Goal: Task Accomplishment & Management: Complete application form

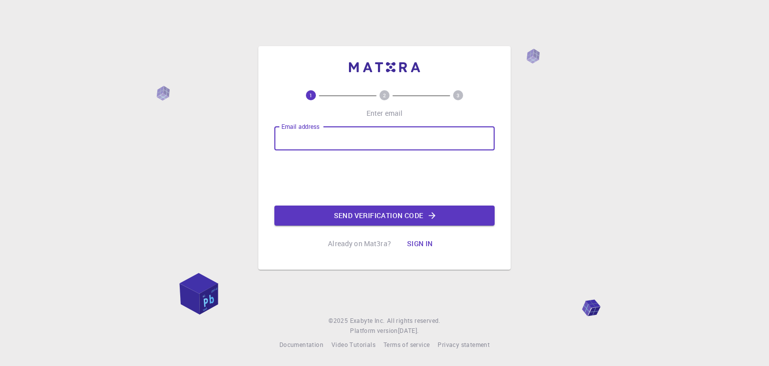
click at [346, 141] on input "Email address" at bounding box center [384, 138] width 220 height 24
type input "[EMAIL_ADDRESS][DOMAIN_NAME]"
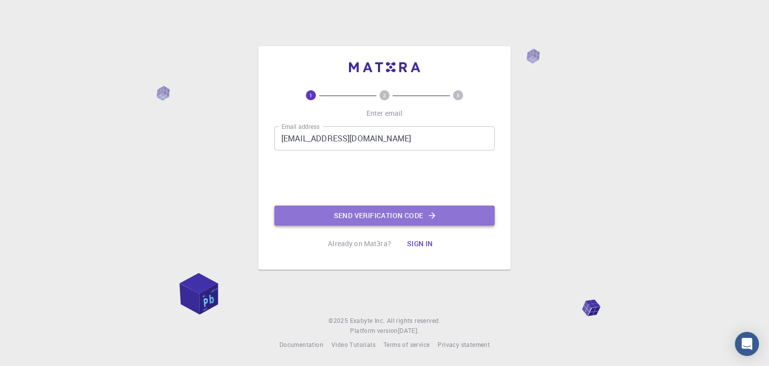
click at [355, 213] on button "Send verification code" at bounding box center [384, 215] width 220 height 20
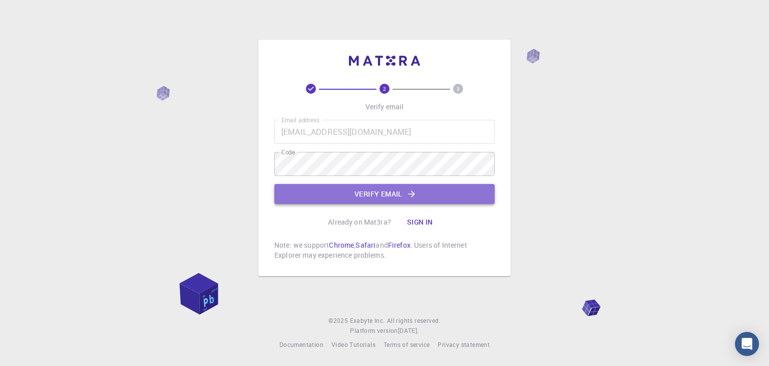
click at [349, 196] on button "Verify email" at bounding box center [384, 194] width 220 height 20
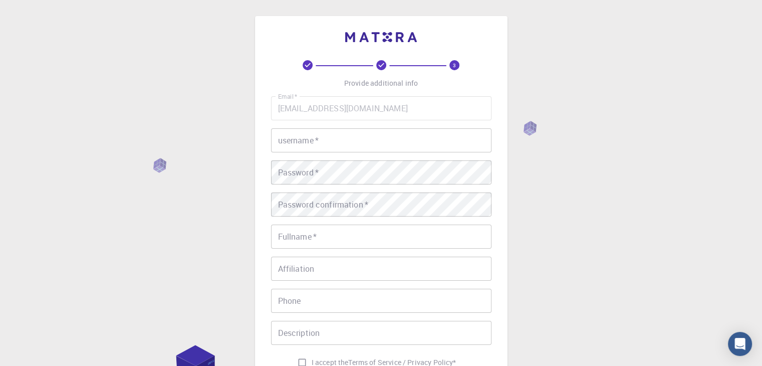
click at [338, 149] on input "username   *" at bounding box center [381, 140] width 220 height 24
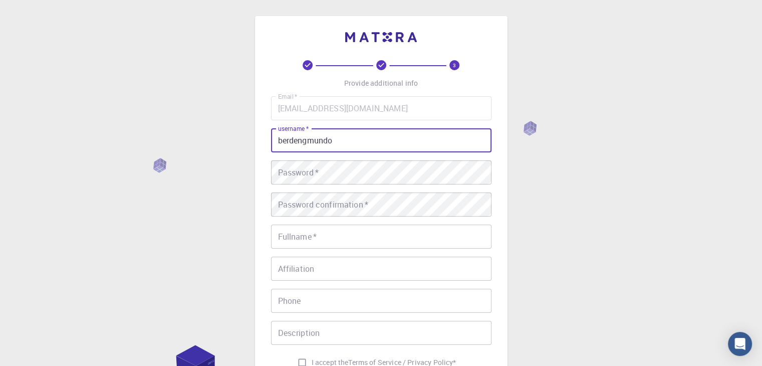
type input "berdengmundo"
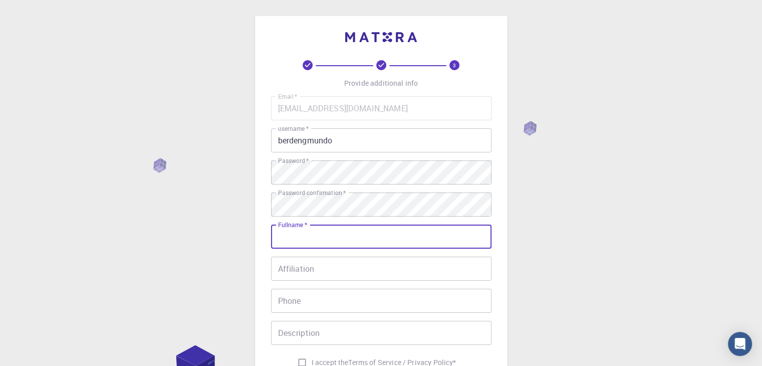
click at [332, 239] on input "Fullname   *" at bounding box center [381, 236] width 220 height 24
type input "Green"
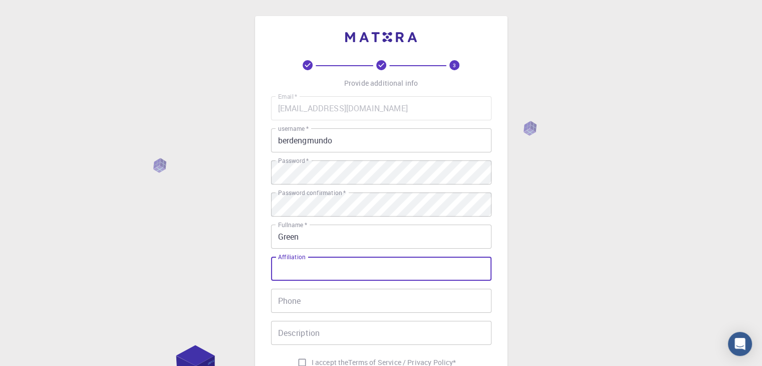
click at [327, 270] on input "Affiliation" at bounding box center [381, 268] width 220 height 24
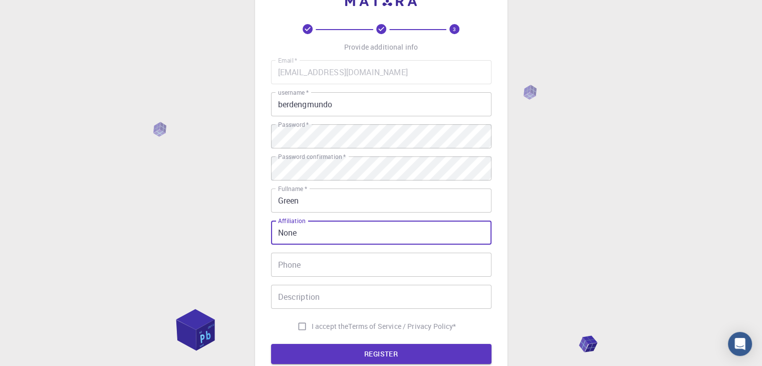
type input "None"
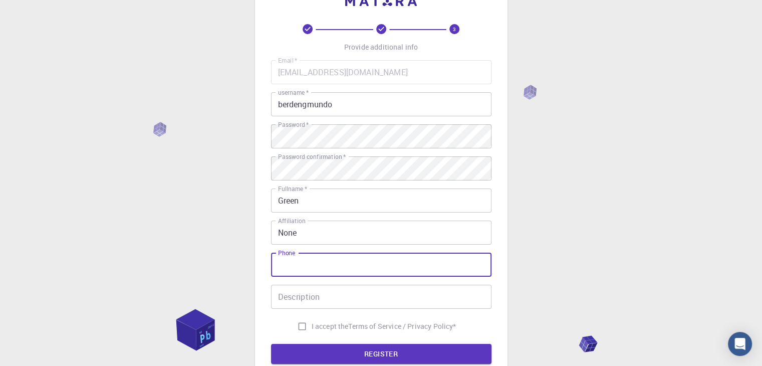
click at [315, 262] on input "Phone" at bounding box center [381, 264] width 220 height 24
type input ")"
type input "09627192378"
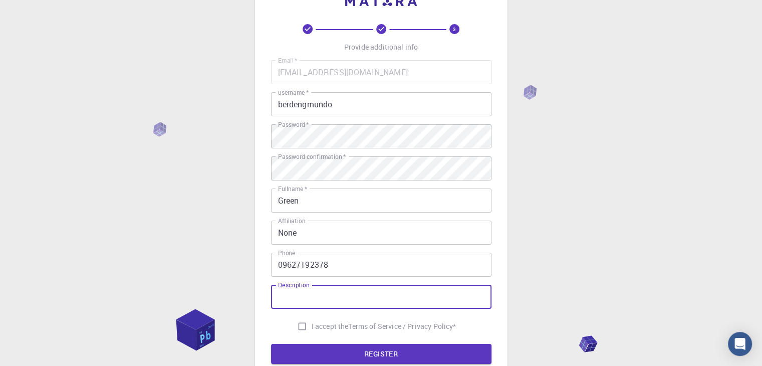
click at [311, 301] on input "Description" at bounding box center [381, 296] width 220 height 24
type input "I would like to use this for research"
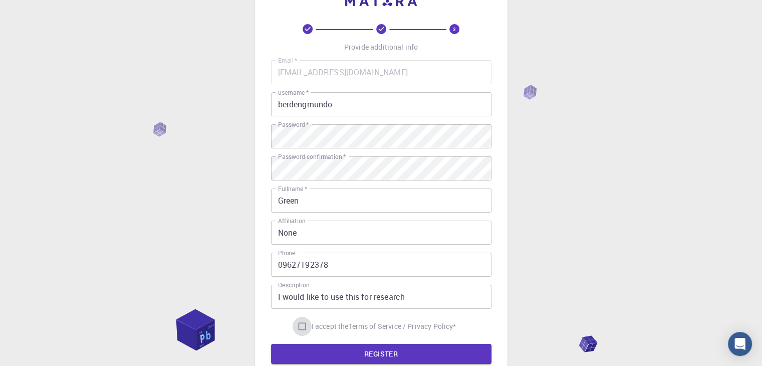
click at [295, 321] on input "I accept the Terms of Service / Privacy Policy *" at bounding box center [301, 325] width 19 height 19
checkbox input "true"
click at [309, 342] on form "Email   * [EMAIL_ADDRESS][DOMAIN_NAME] Email   * username   * berdengmundo user…" at bounding box center [381, 211] width 220 height 303
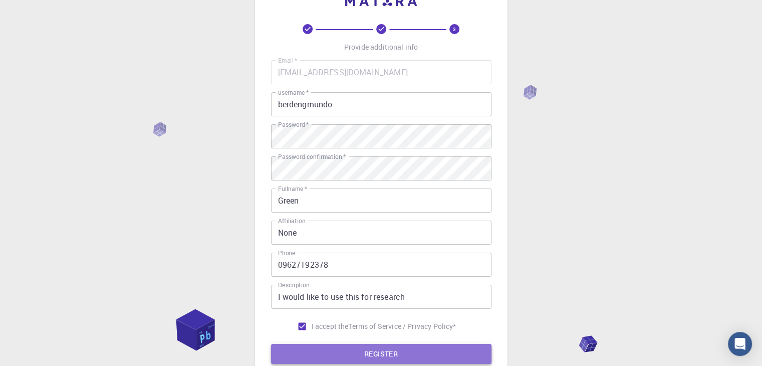
click at [307, 349] on button "REGISTER" at bounding box center [381, 353] width 220 height 20
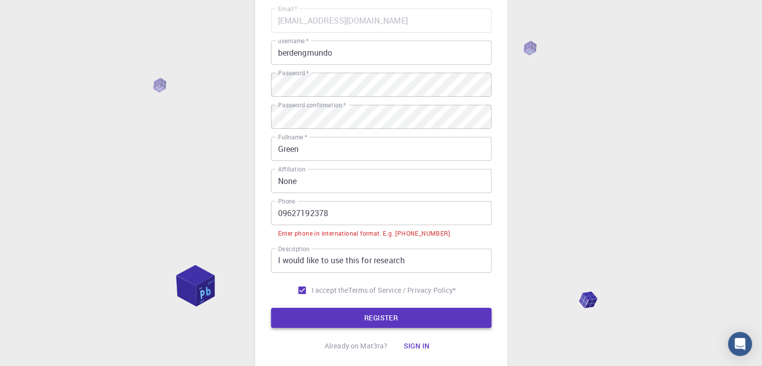
scroll to position [94, 0]
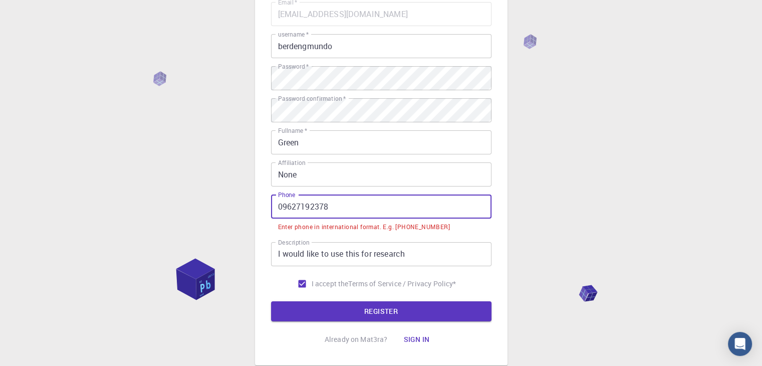
click at [281, 207] on input "09627192378" at bounding box center [381, 206] width 220 height 24
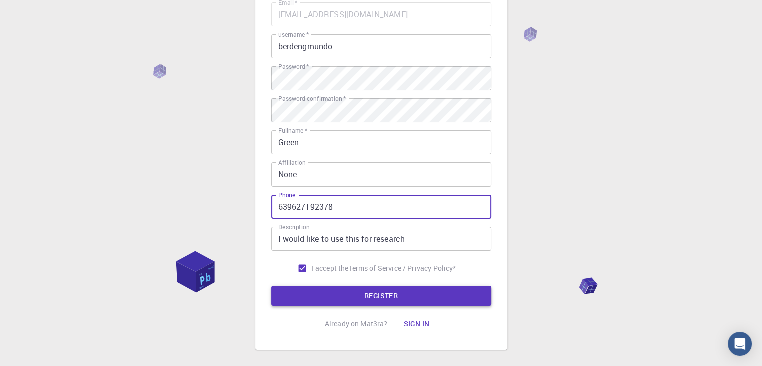
type input "639627192378"
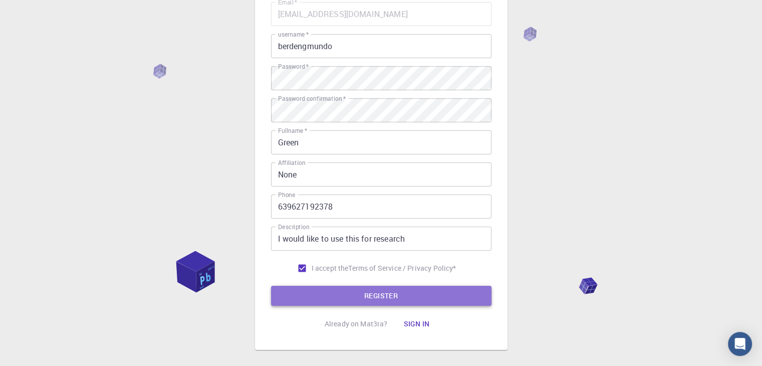
click at [322, 288] on button "REGISTER" at bounding box center [381, 295] width 220 height 20
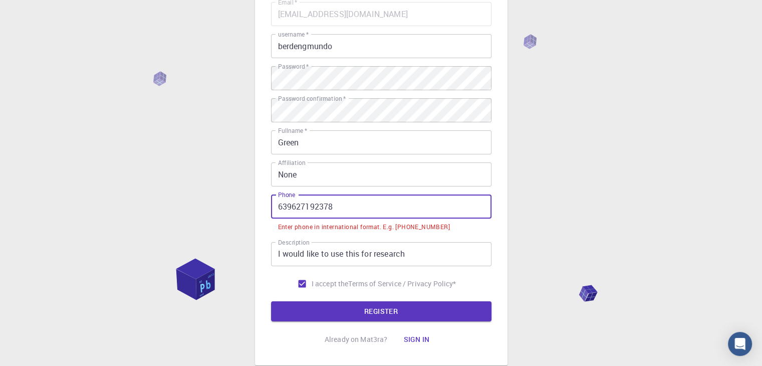
click at [289, 204] on input "639627192378" at bounding box center [381, 206] width 220 height 24
click at [285, 203] on input "639627192378" at bounding box center [381, 206] width 220 height 24
